Goal: Find specific page/section

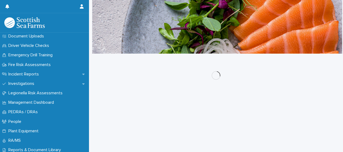
scroll to position [185, 0]
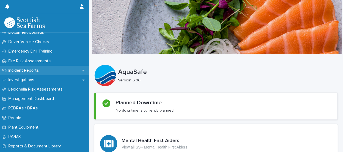
click at [24, 69] on p "Incident Reports" at bounding box center [24, 70] width 37 height 5
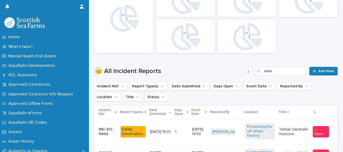
scroll to position [133, 0]
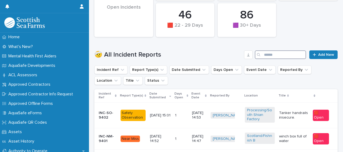
click at [270, 57] on input "Search" at bounding box center [280, 54] width 51 height 9
type input "*********"
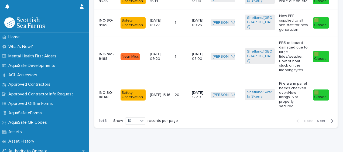
scroll to position [421, 0]
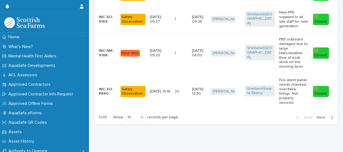
click at [317, 120] on span "Next" at bounding box center [323, 118] width 12 height 4
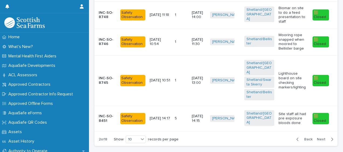
scroll to position [417, 0]
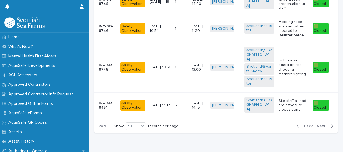
click at [317, 124] on span "Next" at bounding box center [323, 126] width 12 height 4
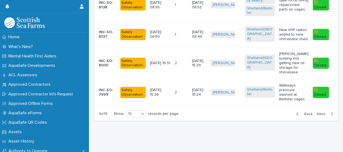
scroll to position [460, 0]
click at [318, 112] on span "Next" at bounding box center [323, 114] width 12 height 4
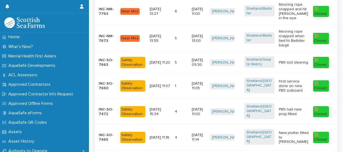
scroll to position [264, 0]
